Goal: Task Accomplishment & Management: Complete application form

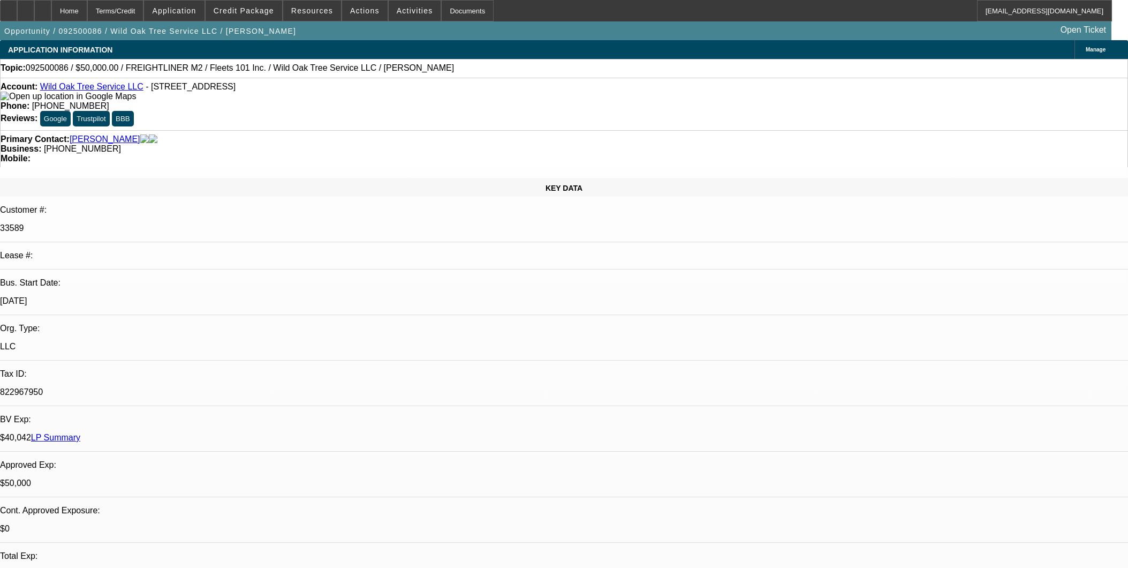
select select "0"
select select "2"
select select "0"
select select "6"
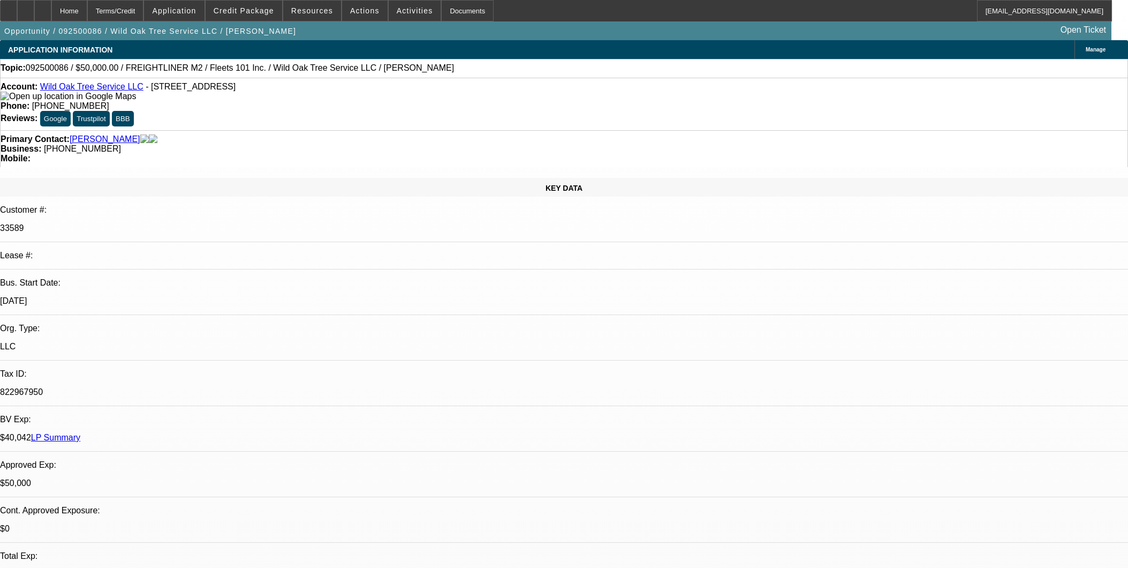
select select "0"
select select "2"
select select "0.1"
select select "4"
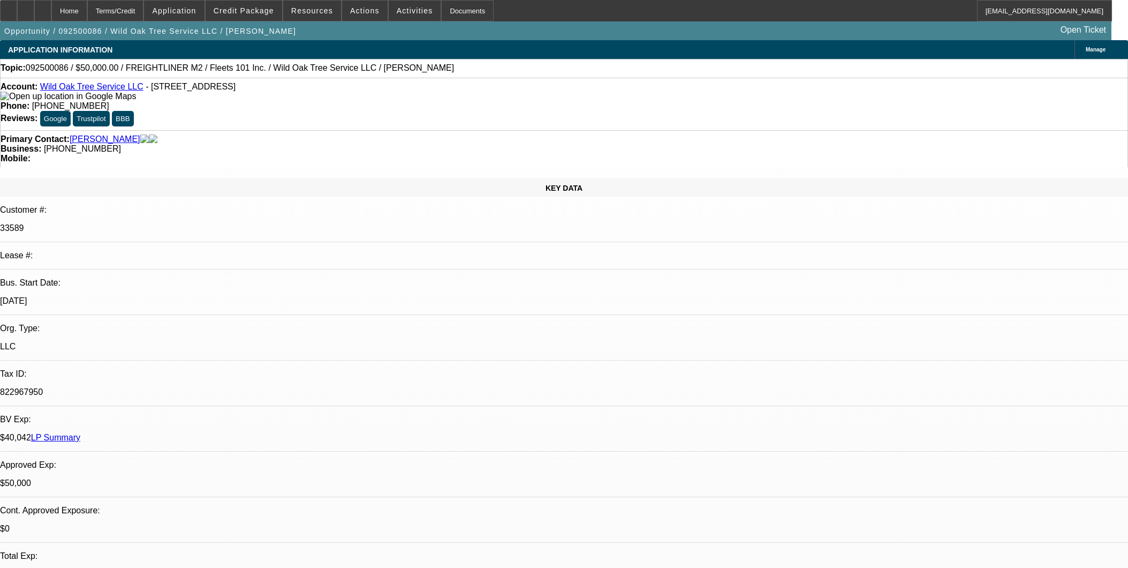
select select "0.1"
select select "2"
select select "0.1"
select select "4"
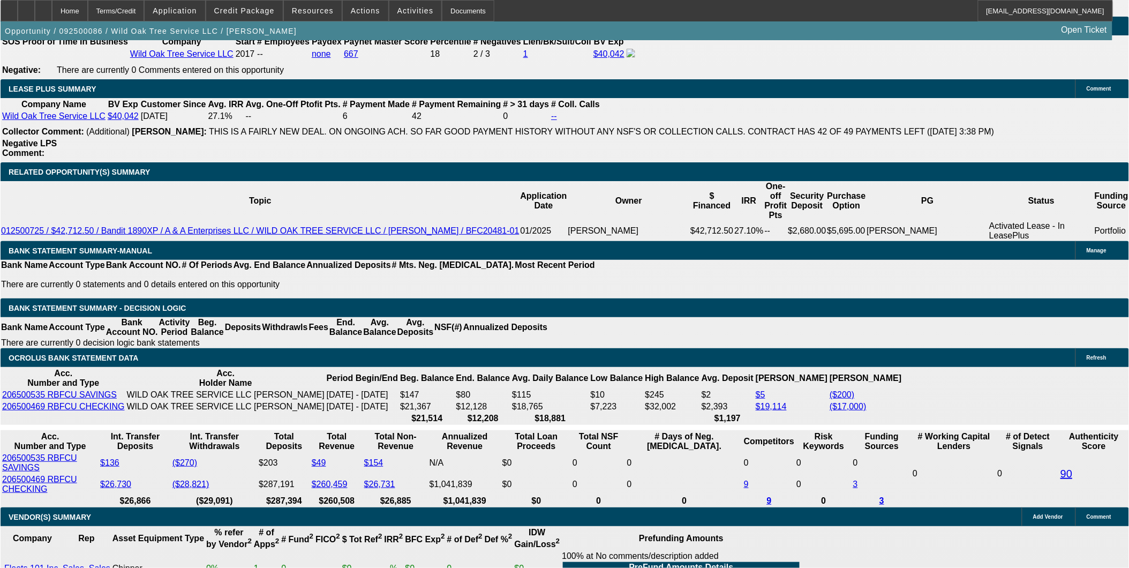
scroll to position [1770, 0]
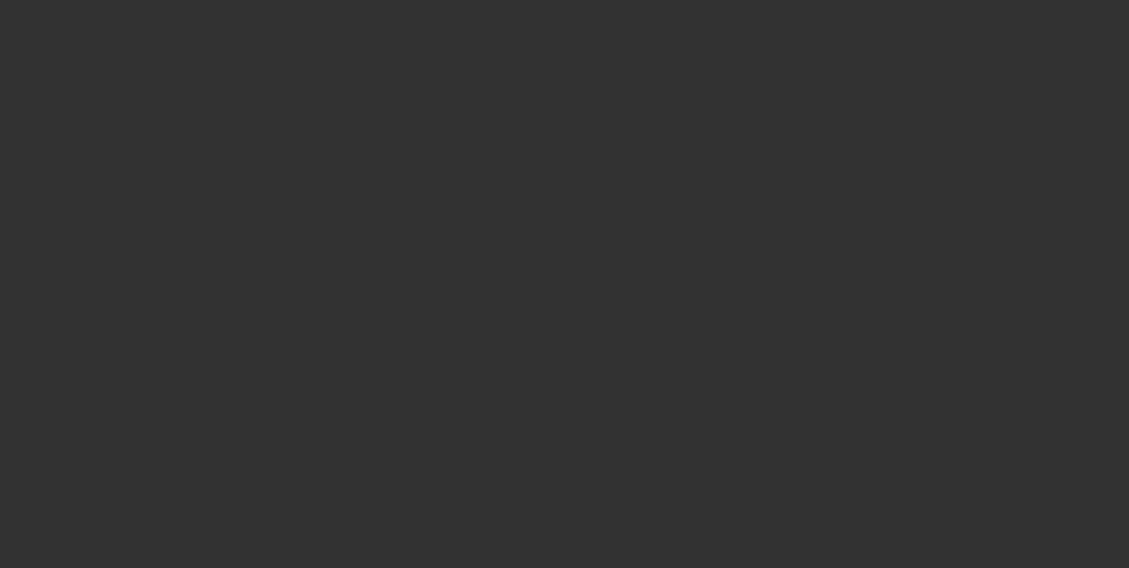
select select "0"
select select "2"
select select "0"
select select "2"
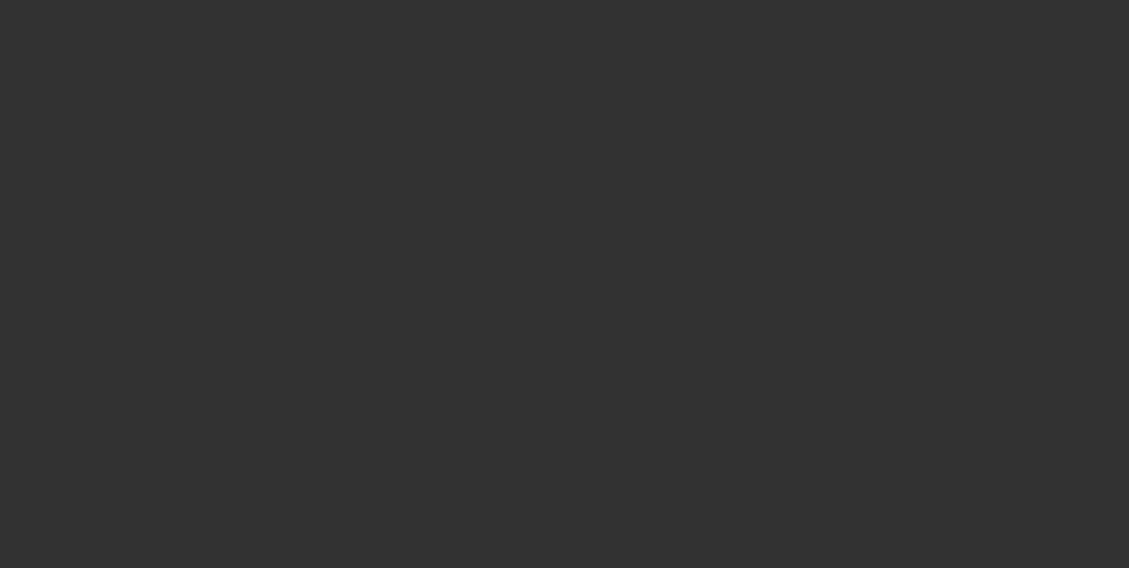
select select "0.1"
select select "2"
select select "0.1"
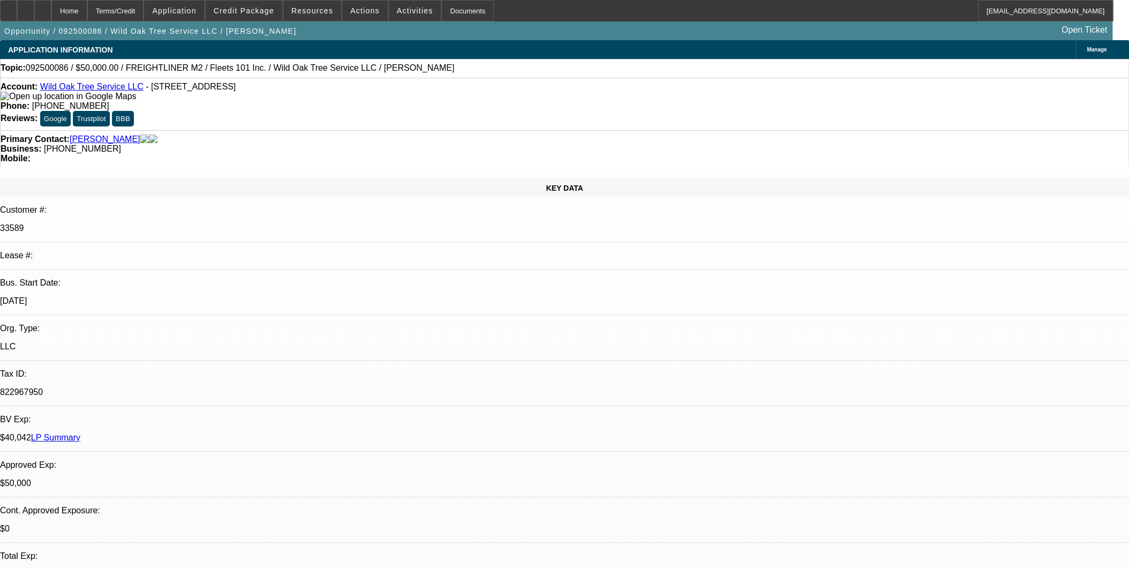
select select "1"
select select "2"
select select "6"
select select "1"
select select "2"
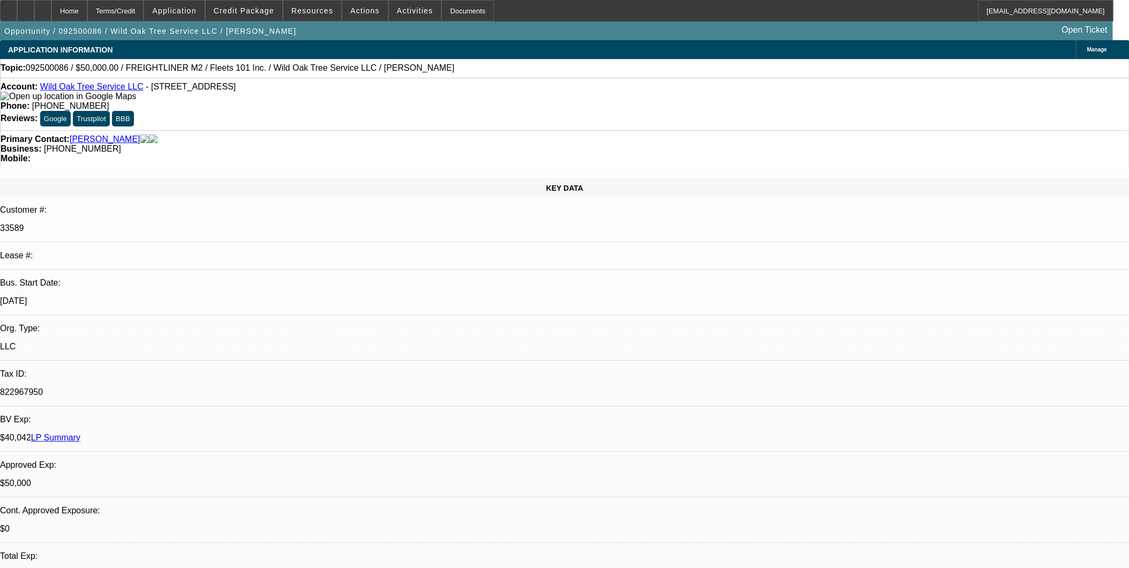
select select "4"
select select "1"
select select "2"
select select "4"
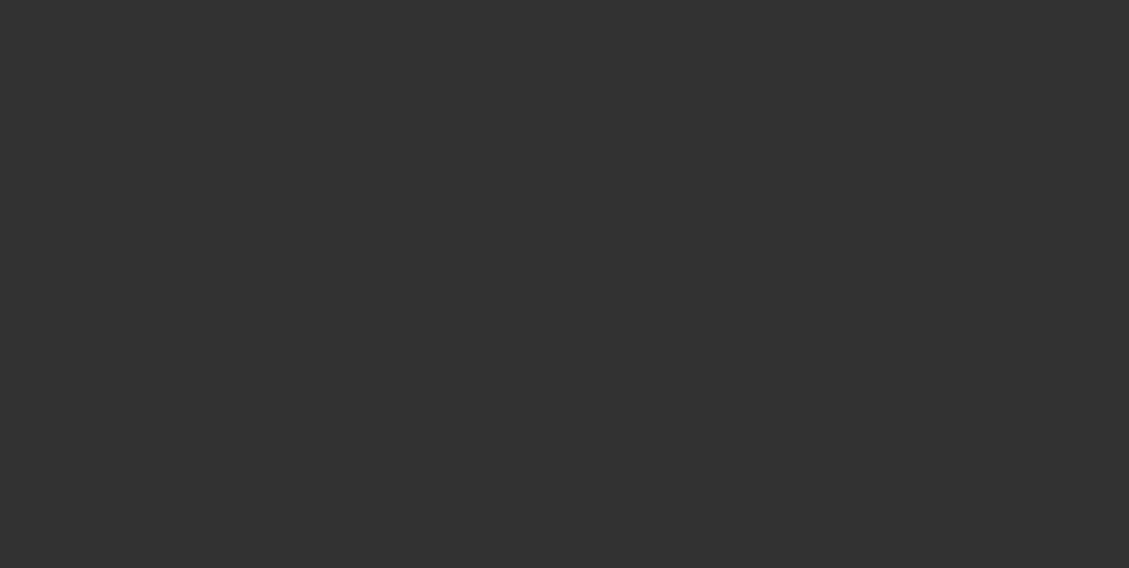
select select "0"
select select "2"
select select "0"
select select "2"
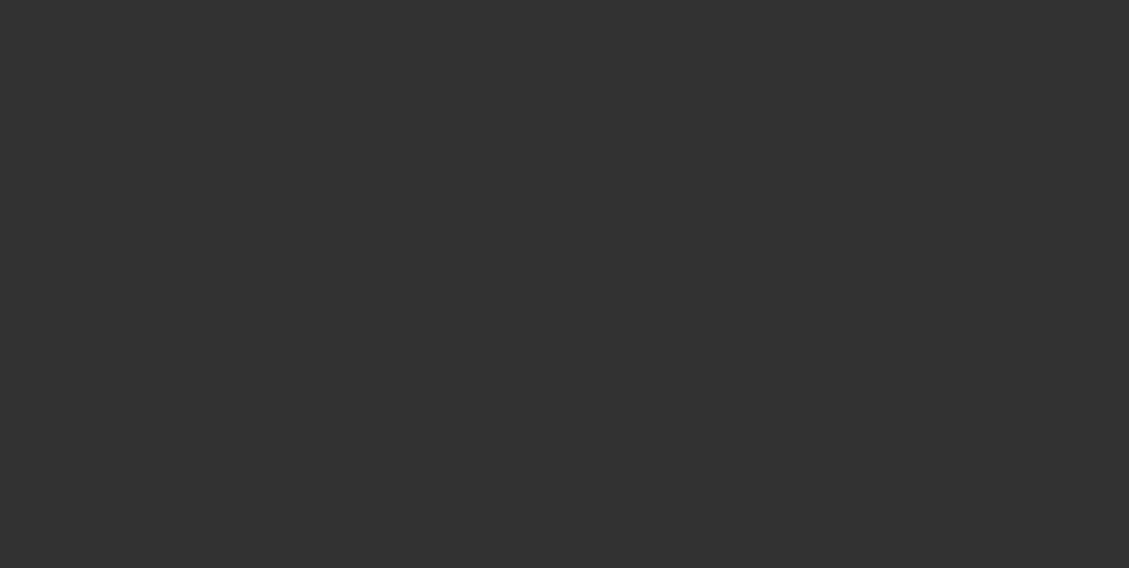
select select "0.1"
select select "2"
select select "0.1"
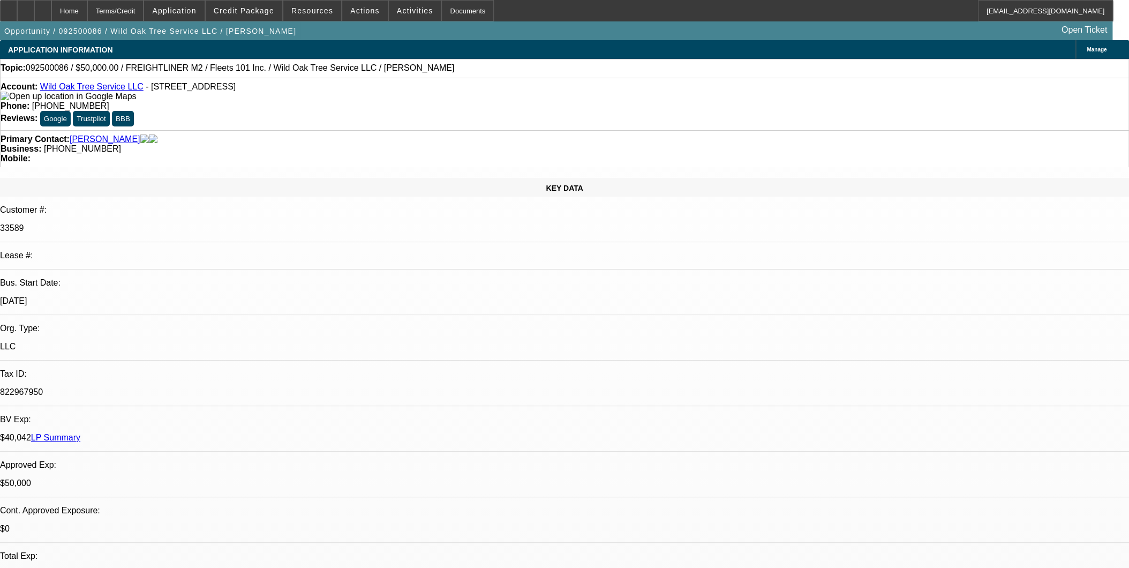
select select "1"
select select "2"
select select "6"
select select "1"
select select "2"
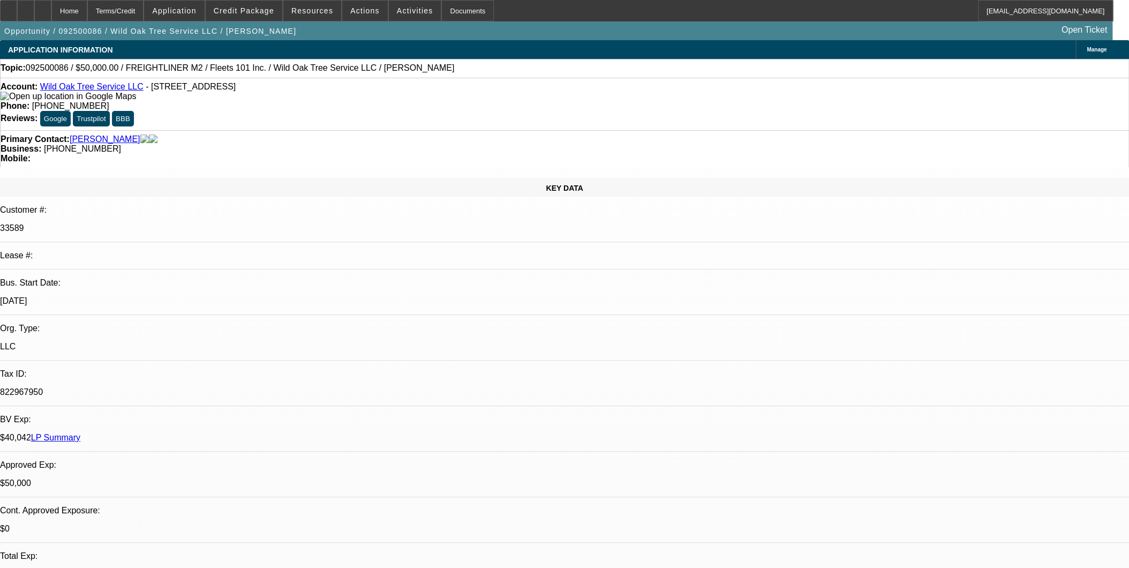
select select "4"
select select "1"
select select "2"
select select "4"
